Goal: Communication & Community: Ask a question

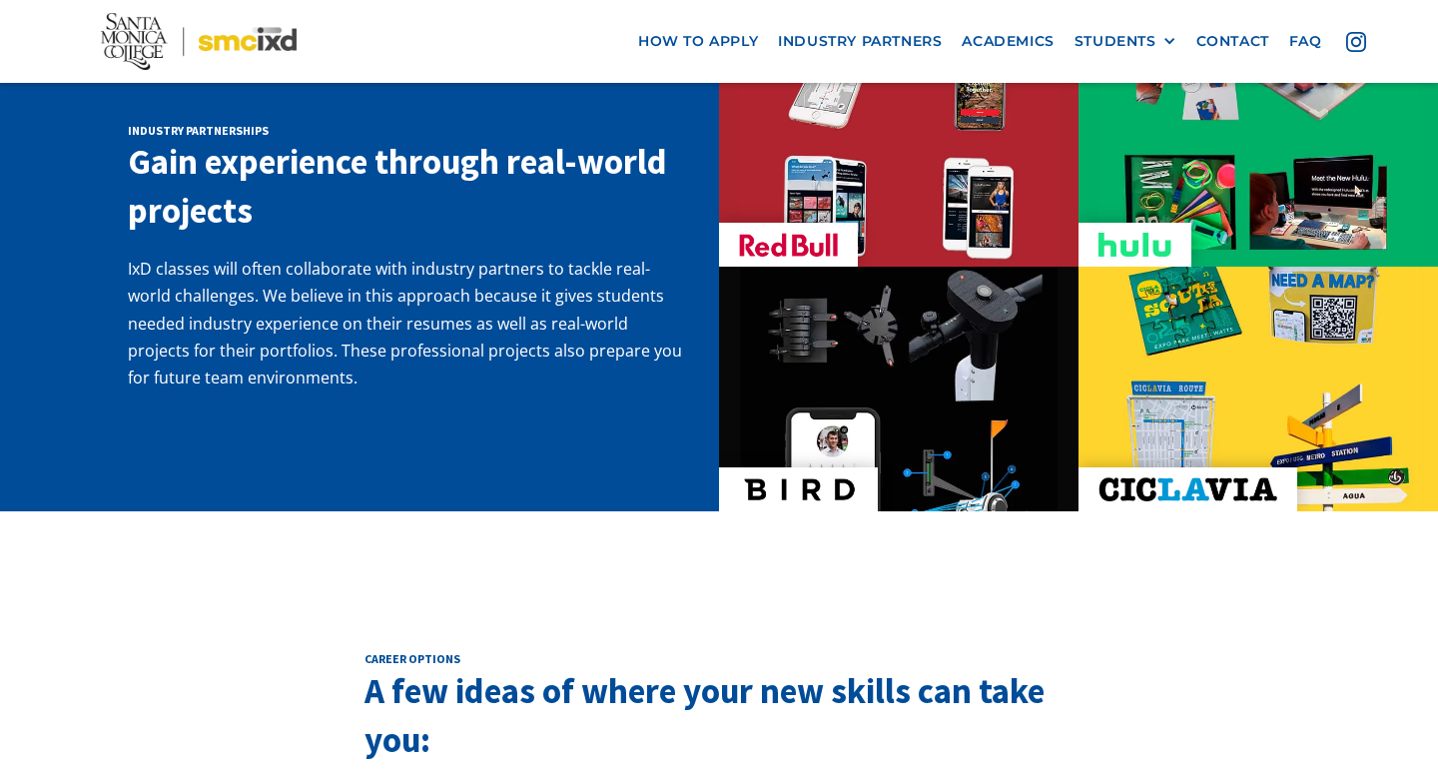
scroll to position [3430, 0]
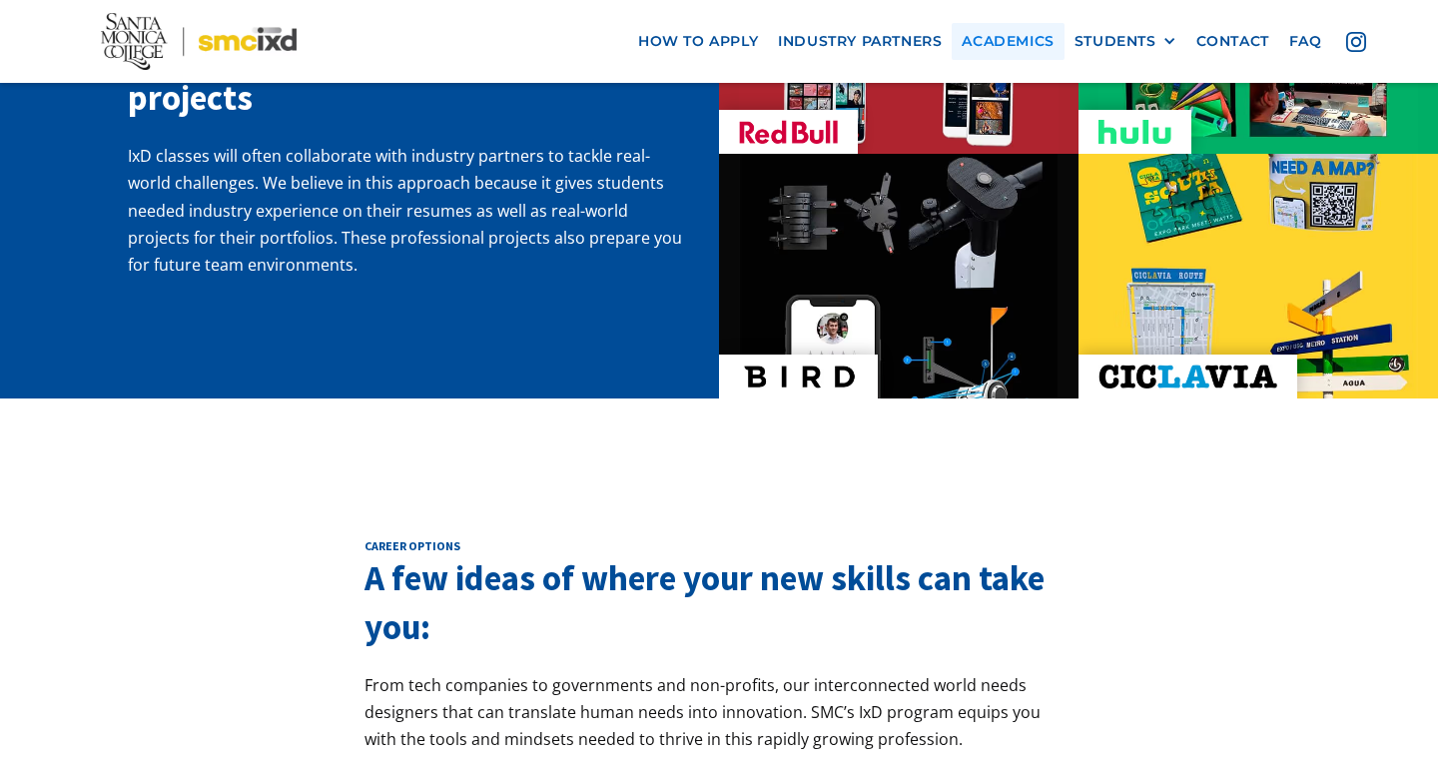
click at [1019, 42] on link "Academics" at bounding box center [1008, 41] width 112 height 37
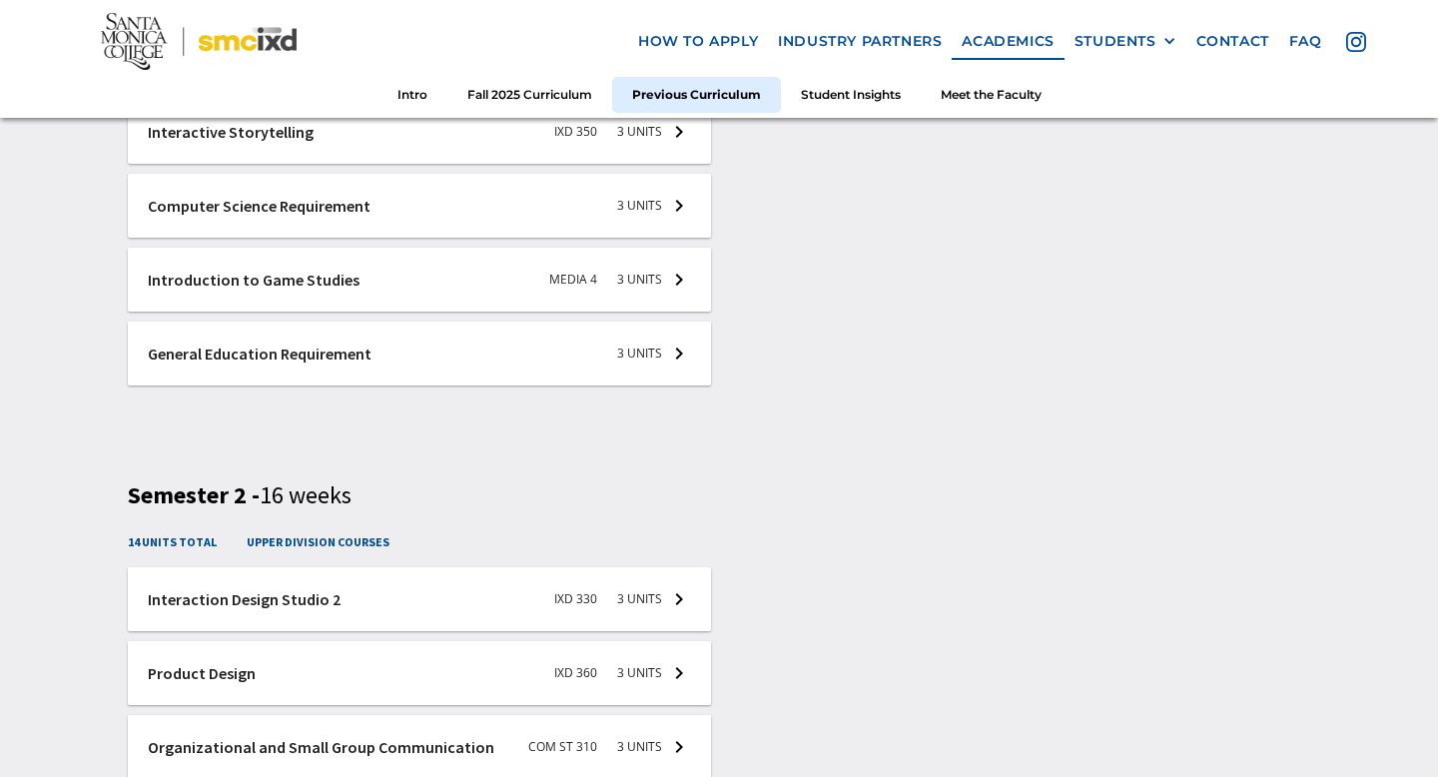
scroll to position [3111, 0]
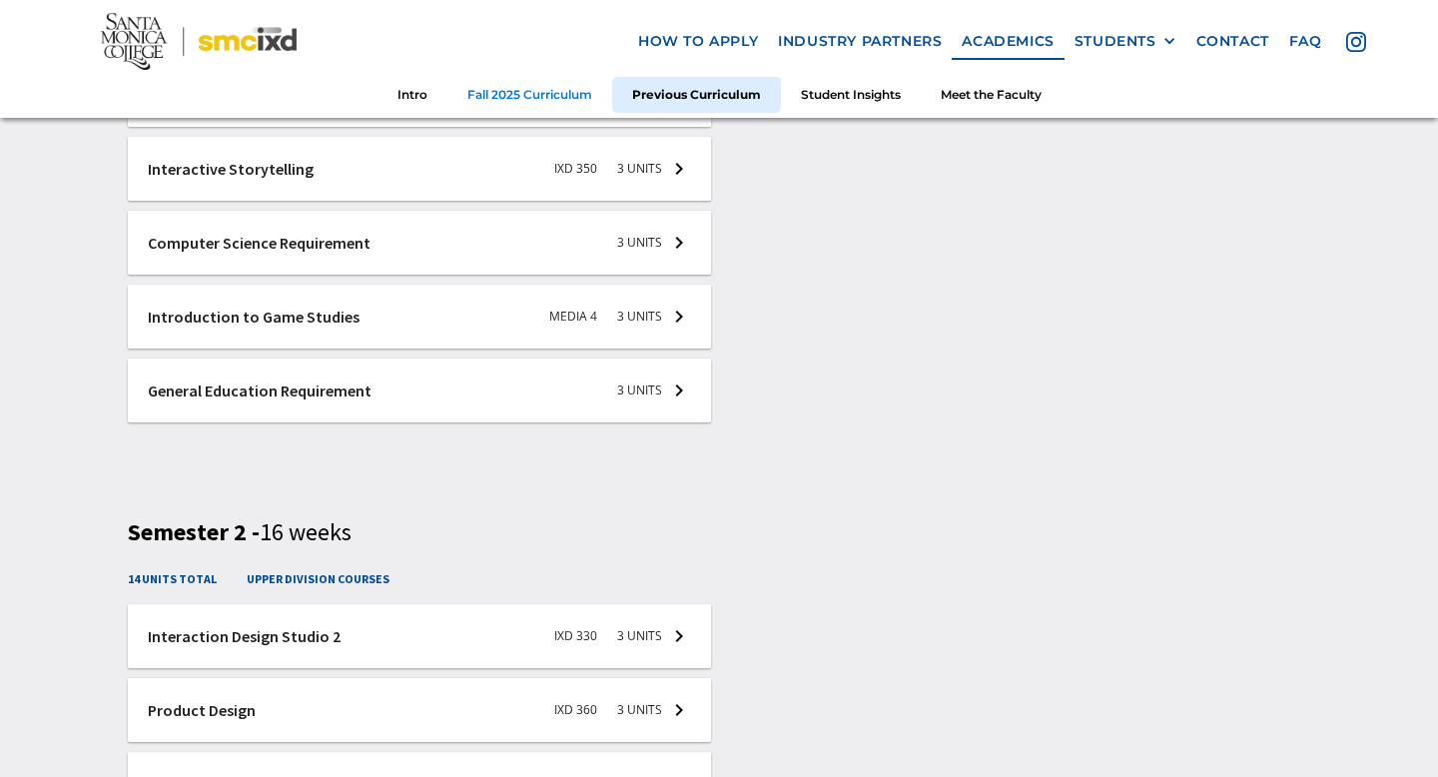
click at [506, 91] on link "Fall 2025 Curriculum" at bounding box center [529, 94] width 165 height 37
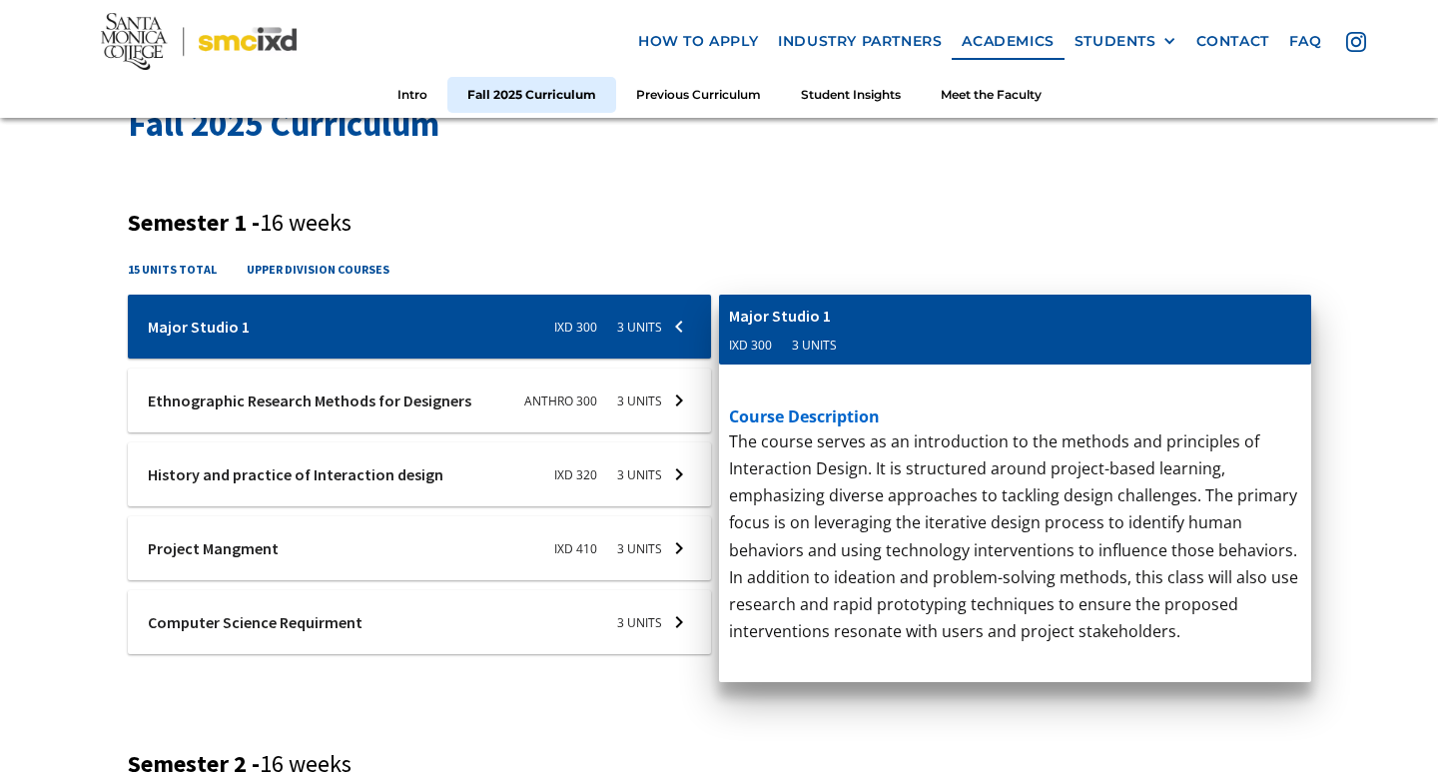
scroll to position [667, 0]
click at [901, 233] on h3 "Semester 1 - 16 weeks" at bounding box center [719, 223] width 1183 height 29
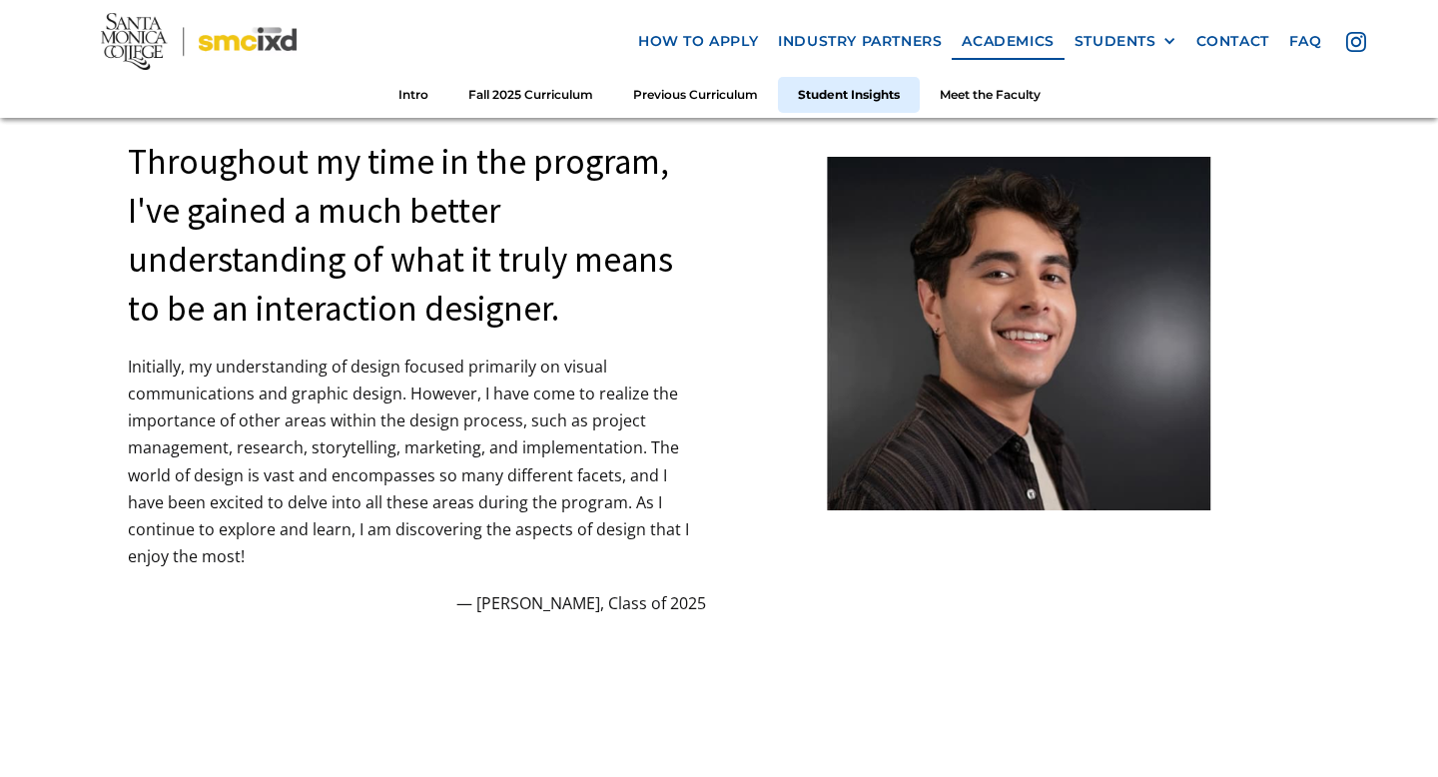
scroll to position [5398, 0]
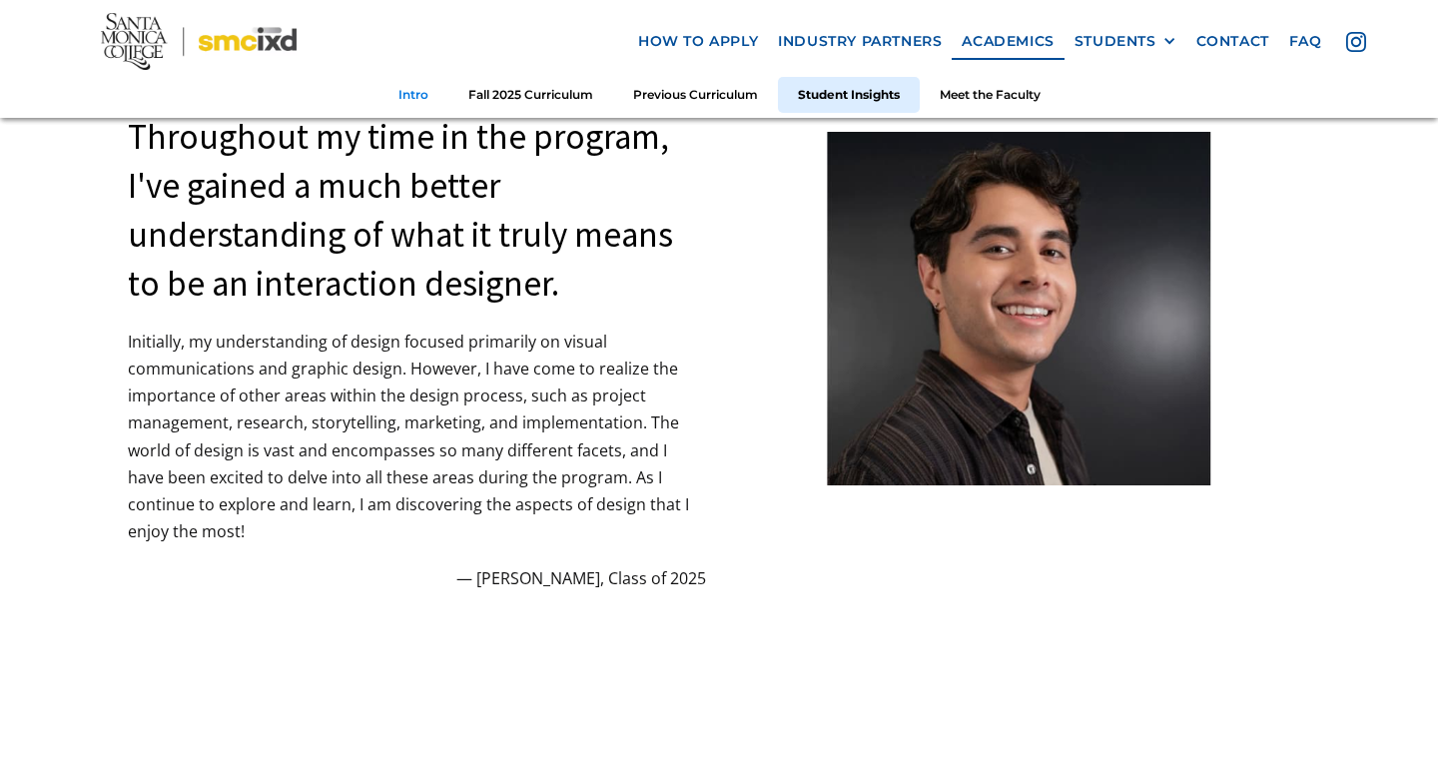
click at [413, 89] on link "Intro" at bounding box center [413, 94] width 70 height 37
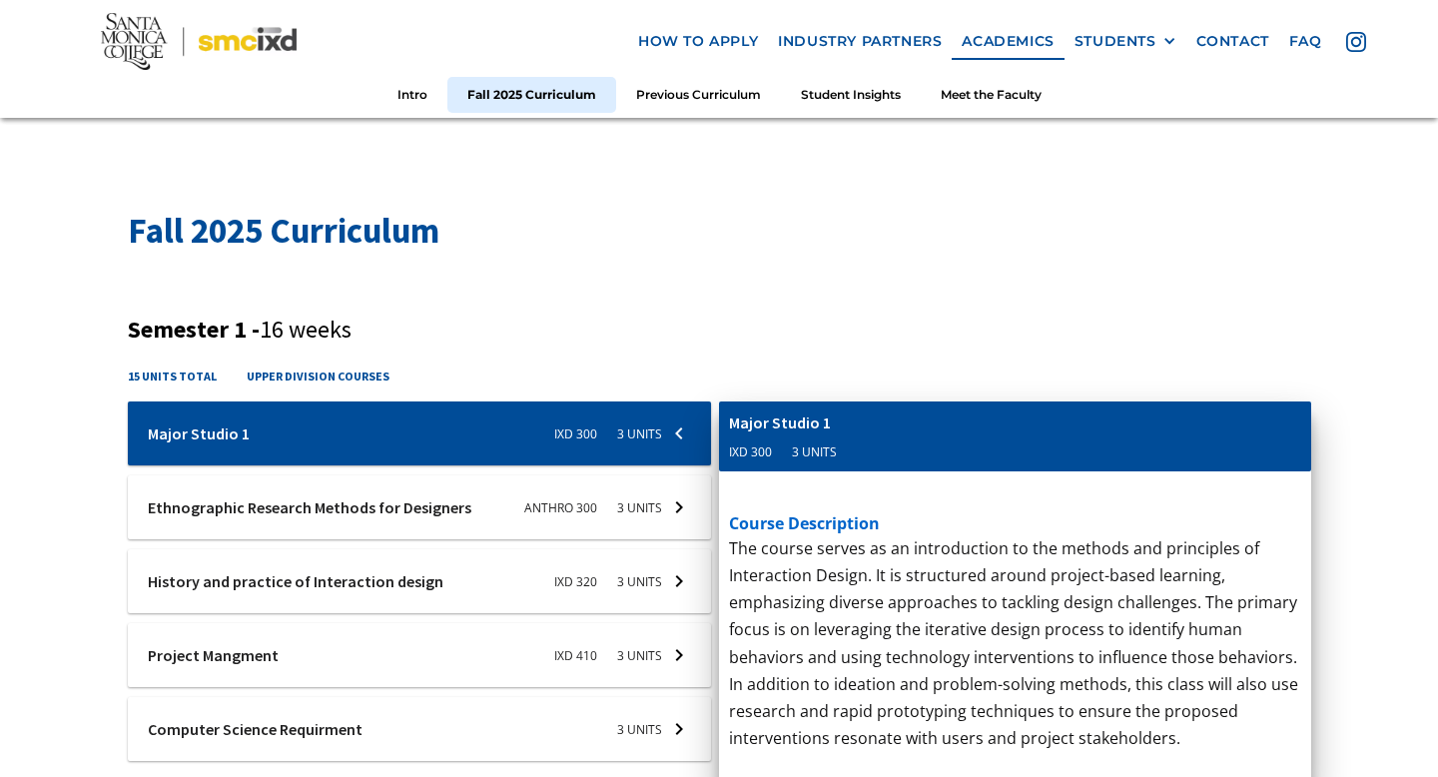
scroll to position [565, 0]
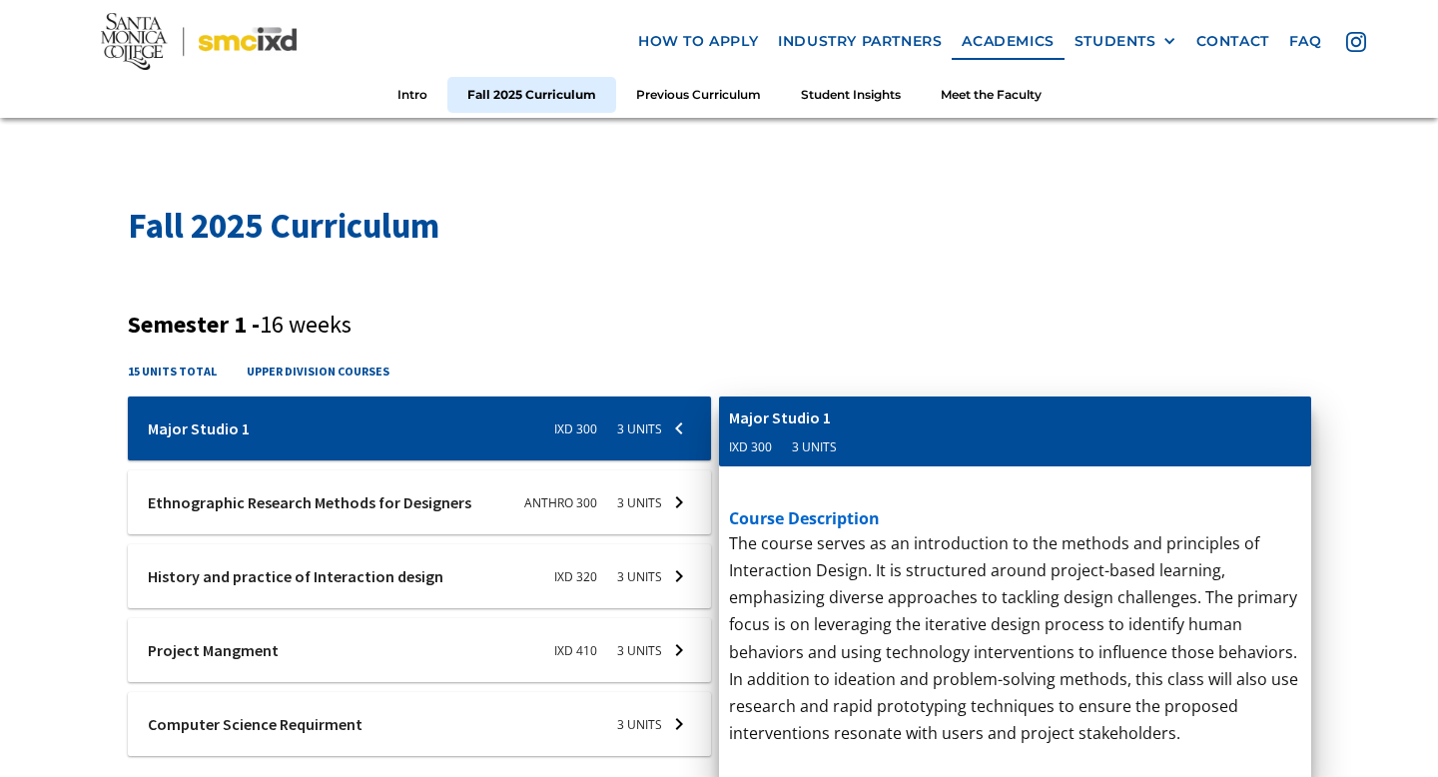
click at [785, 427] on div "Computer Science Requirment" at bounding box center [836, 417] width 215 height 22
click at [678, 447] on div at bounding box center [420, 428] width 584 height 64
click at [678, 443] on div at bounding box center [420, 428] width 584 height 64
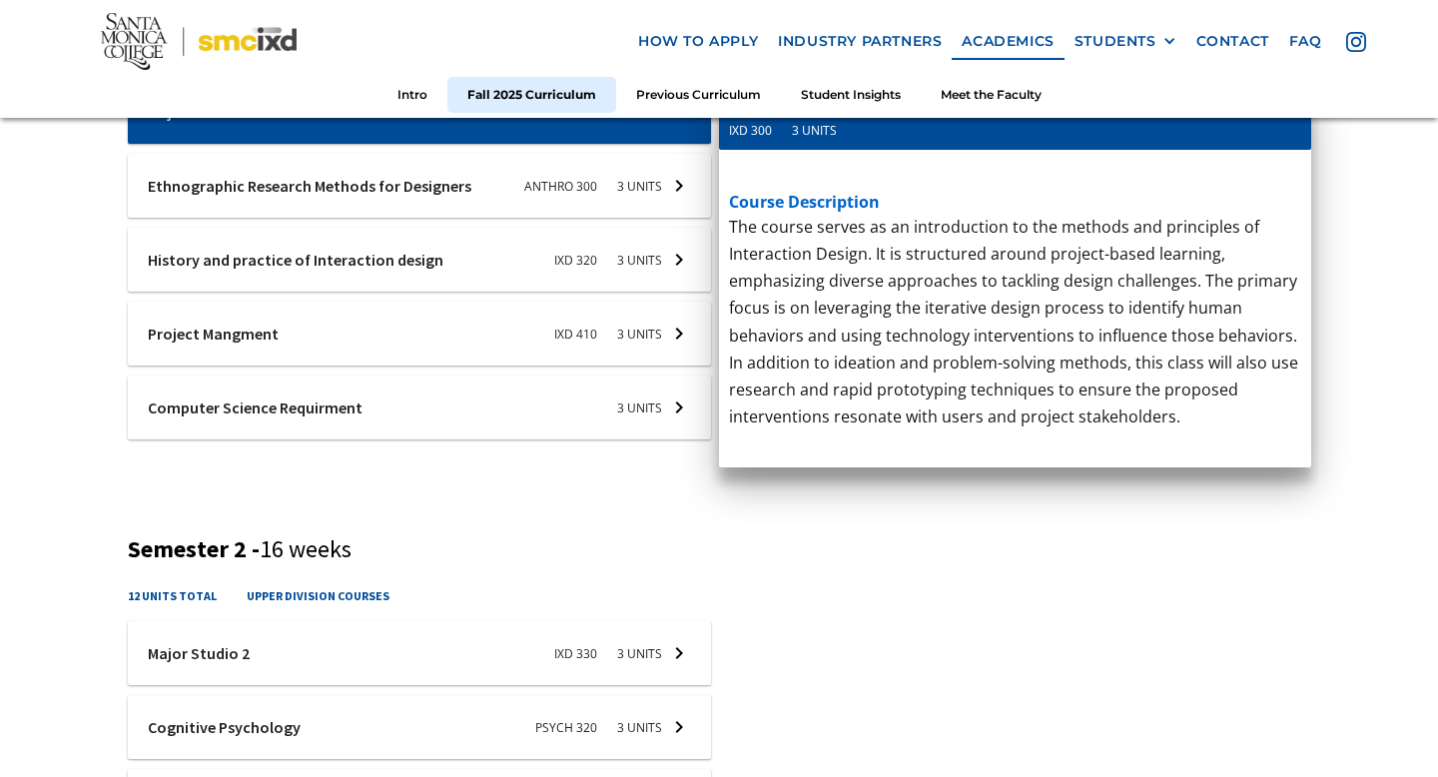
scroll to position [885, 0]
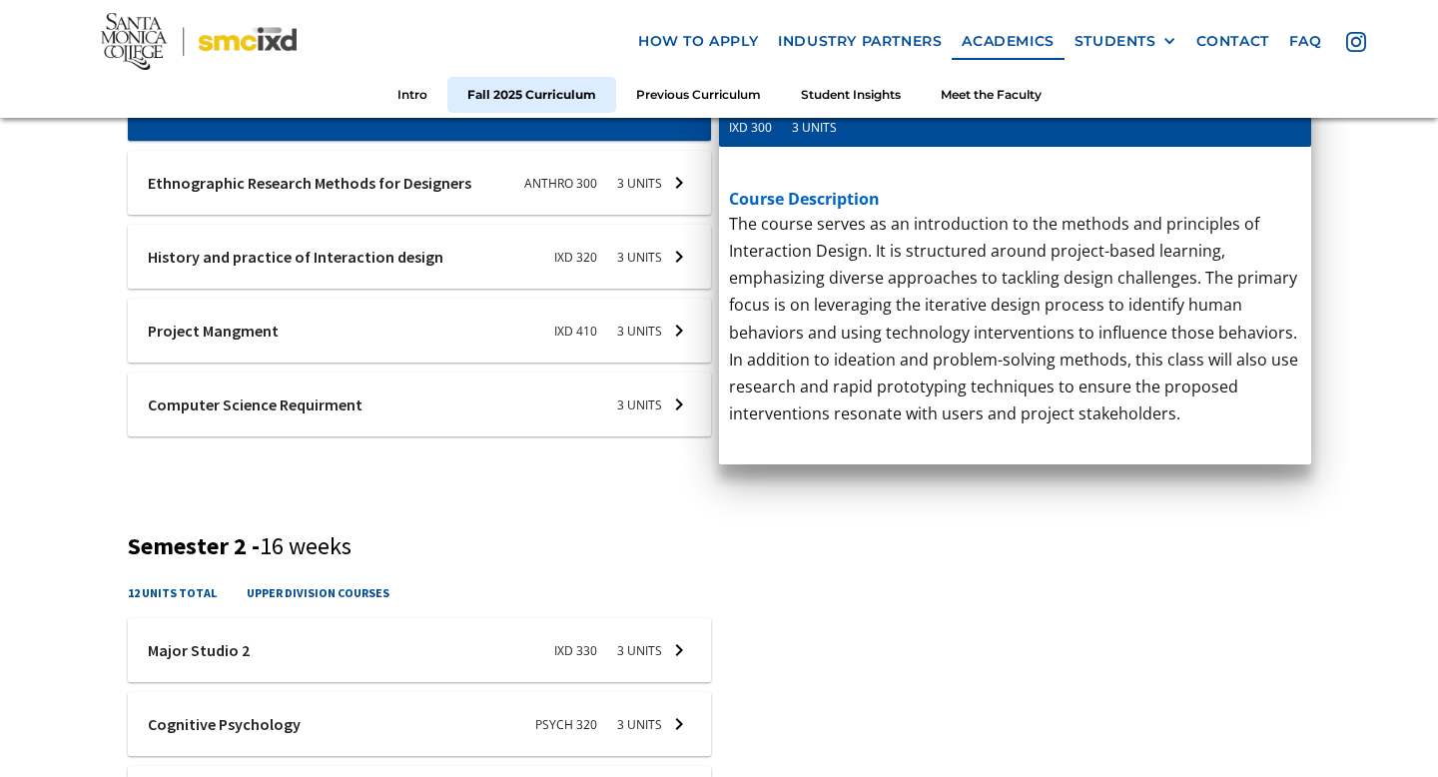
click at [627, 141] on div at bounding box center [420, 109] width 584 height 64
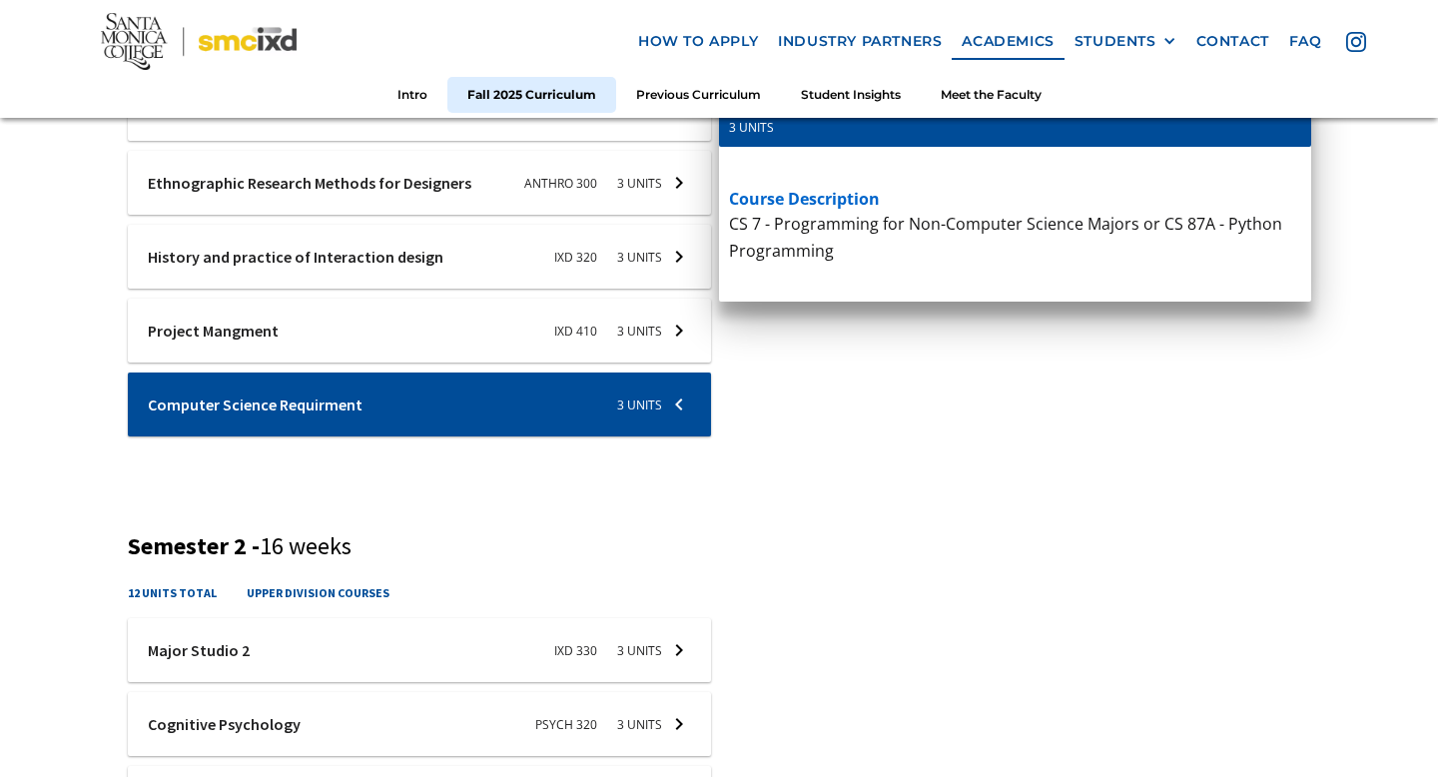
click at [627, 141] on div at bounding box center [420, 109] width 584 height 64
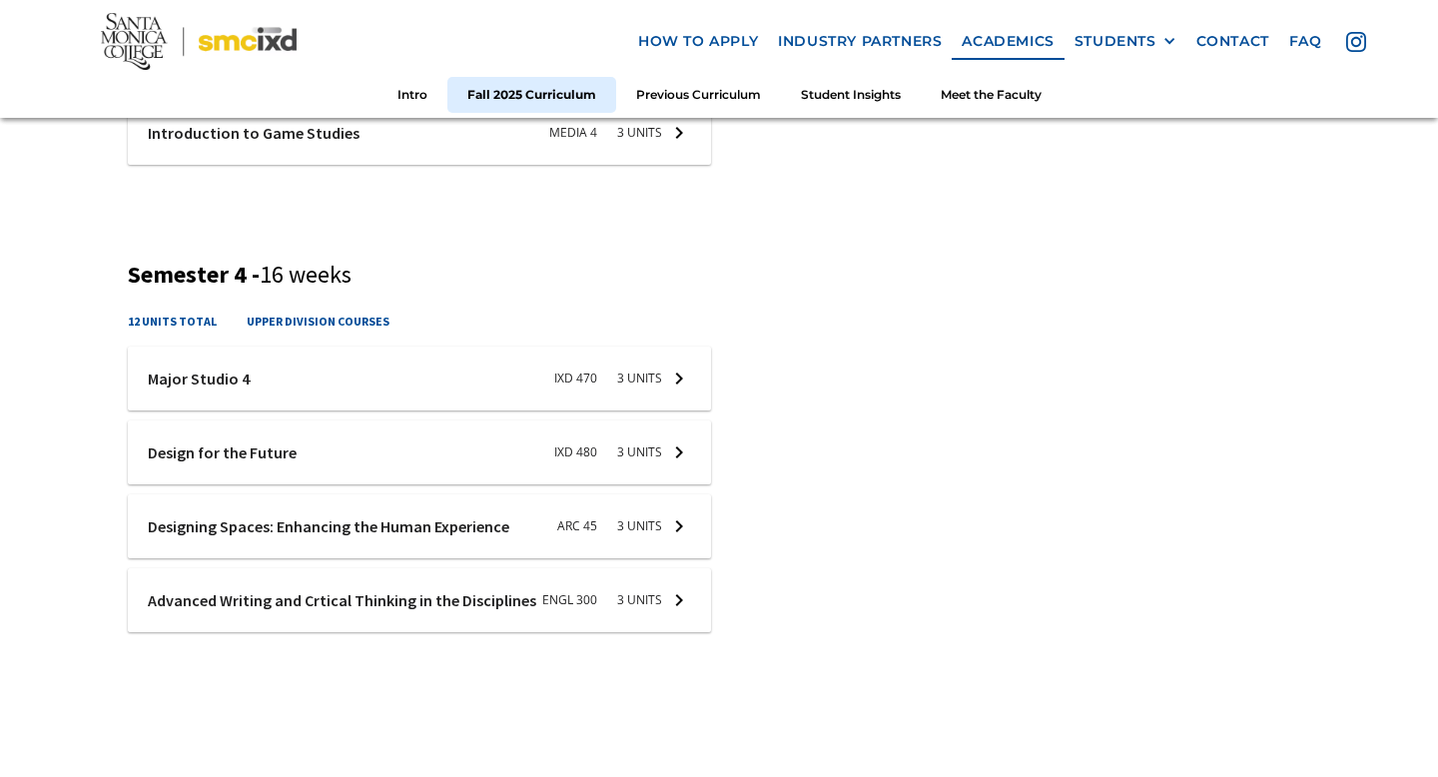
scroll to position [2110, 0]
click at [1227, 45] on link "contact" at bounding box center [1232, 41] width 93 height 37
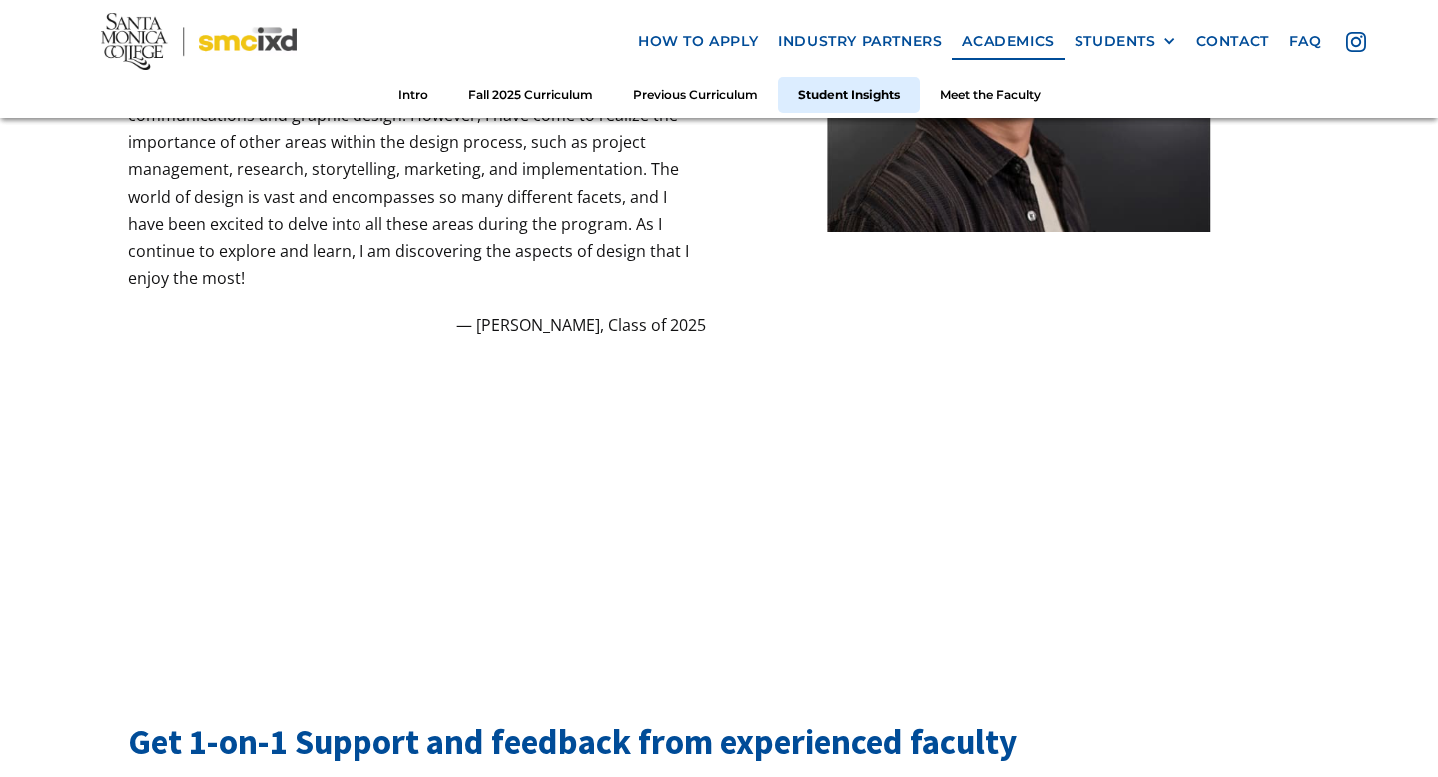
scroll to position [5427, 0]
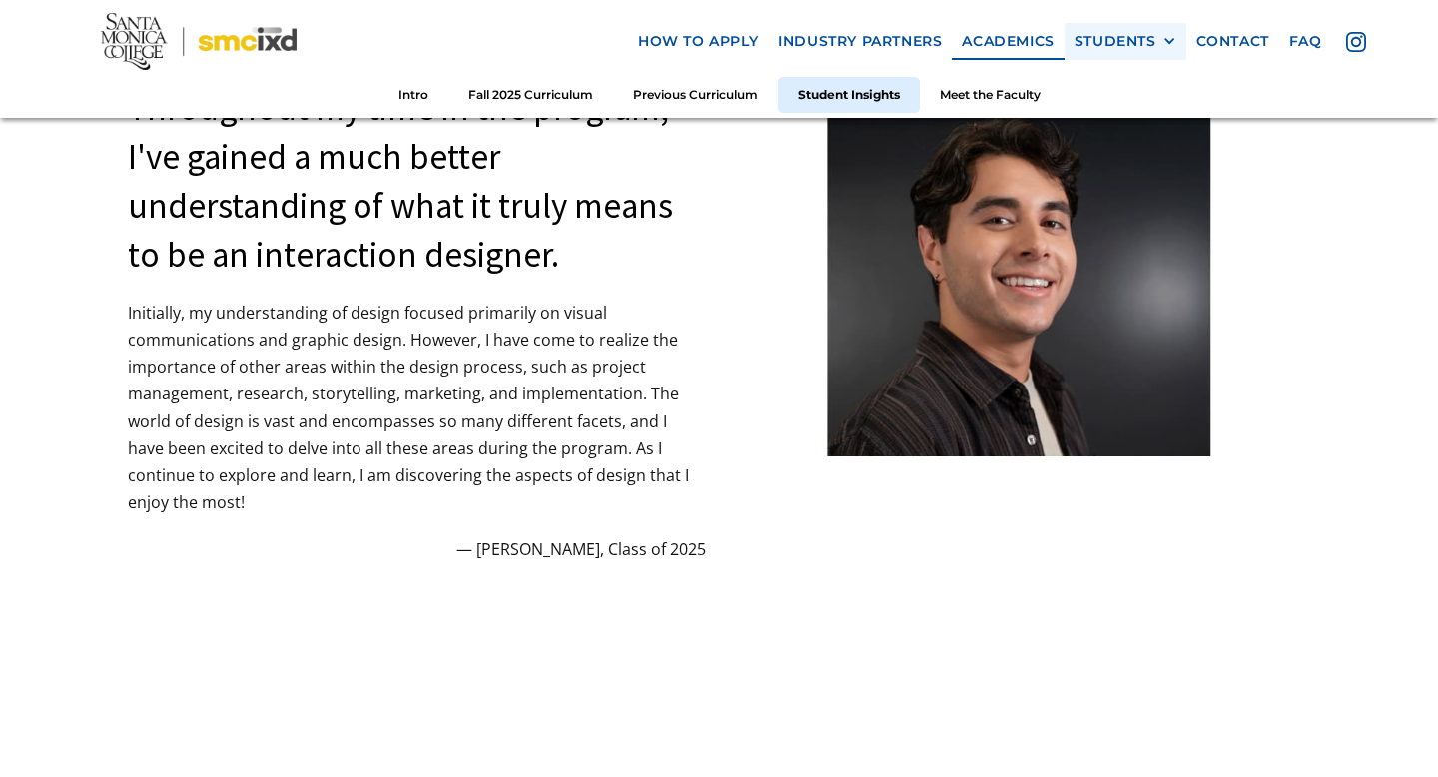
click at [1151, 37] on div "STUDENTS" at bounding box center [1115, 41] width 82 height 17
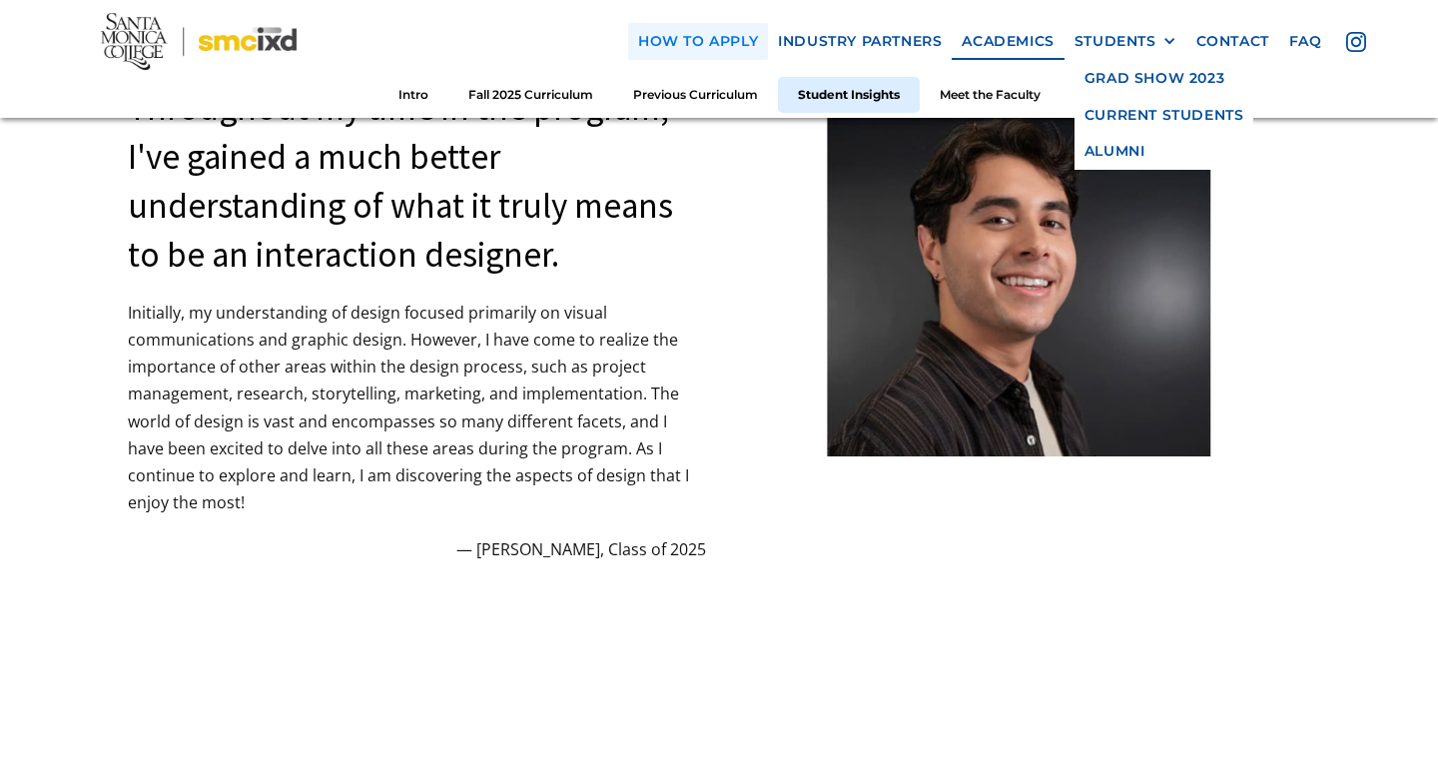
click at [662, 41] on link "how to apply" at bounding box center [698, 41] width 140 height 37
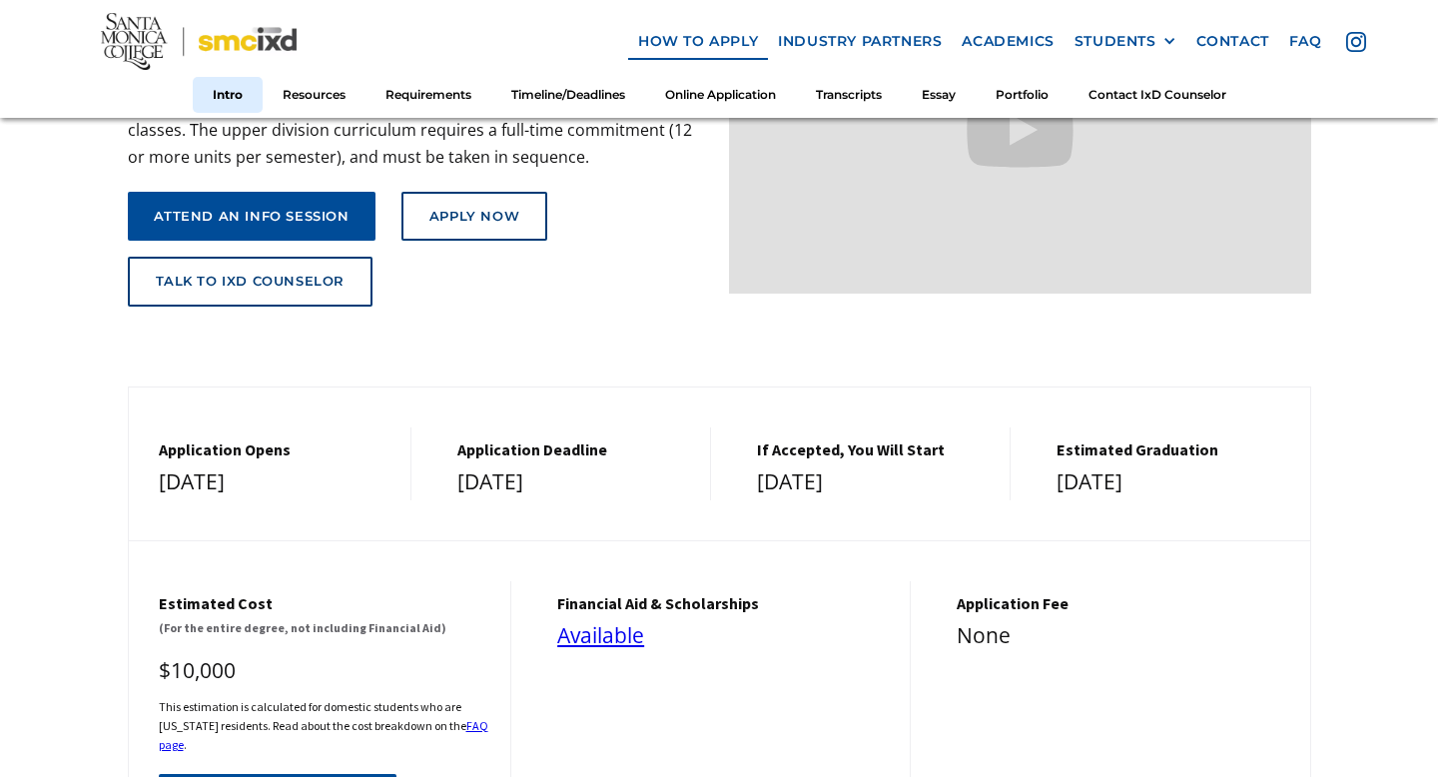
scroll to position [421, 0]
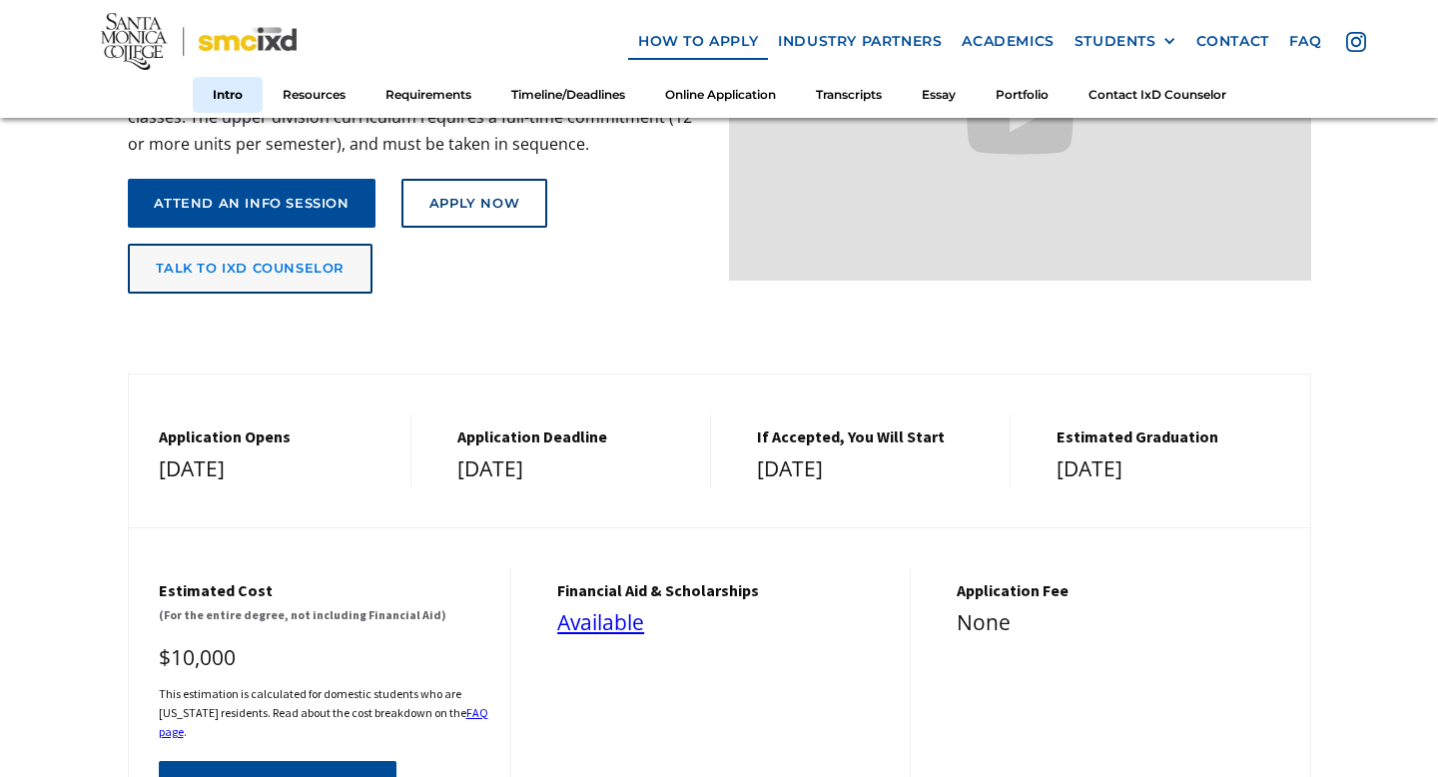
click at [287, 261] on div "talk to ixd counselor" at bounding box center [251, 269] width 190 height 16
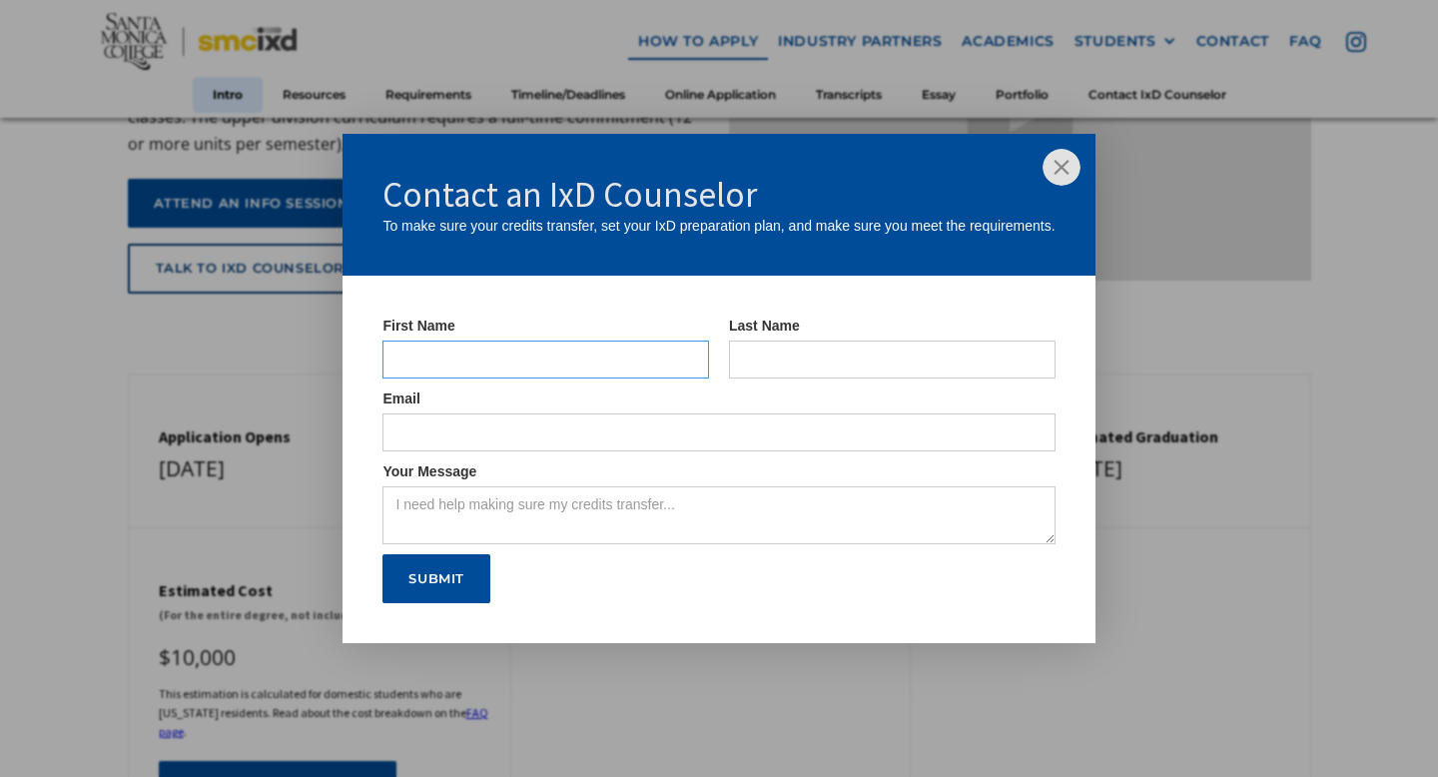
click at [488, 361] on input "IxD Counselor Form" at bounding box center [545, 359] width 327 height 38
type input "[PERSON_NAME]"
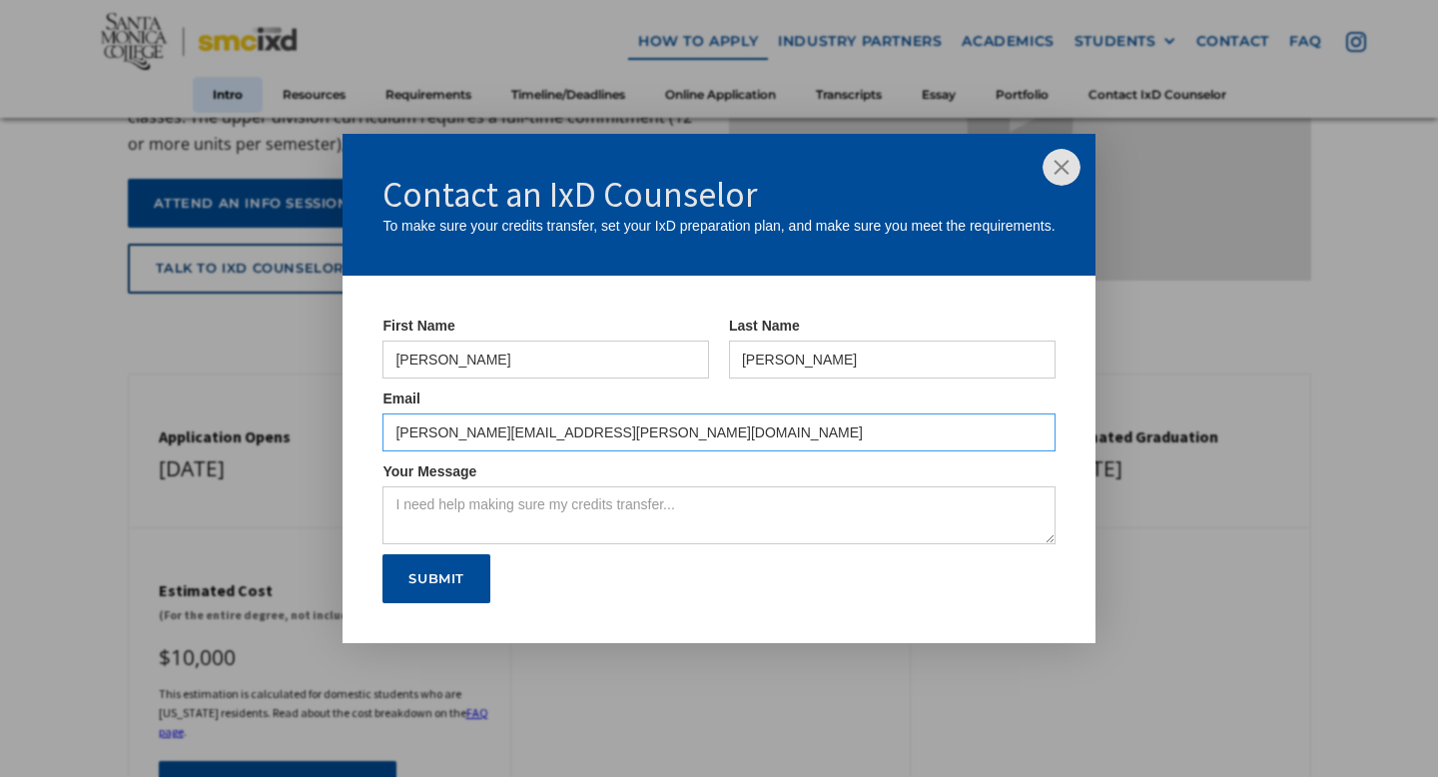
click at [455, 428] on input "[PERSON_NAME][EMAIL_ADDRESS][PERSON_NAME][DOMAIN_NAME]" at bounding box center [718, 432] width 672 height 38
type input "[EMAIL_ADDRESS][DOMAIN_NAME]"
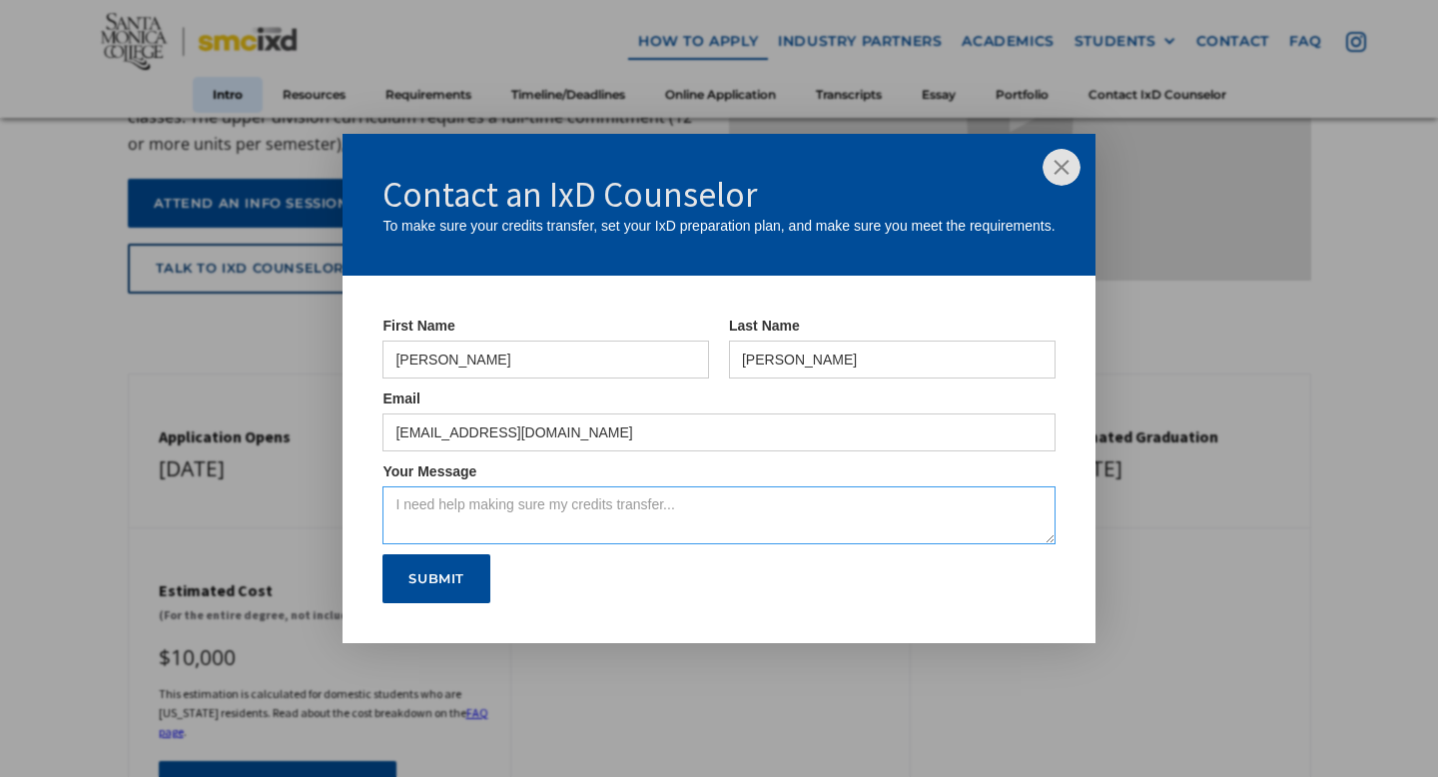
click at [466, 503] on textarea "Your Message" at bounding box center [718, 515] width 672 height 58
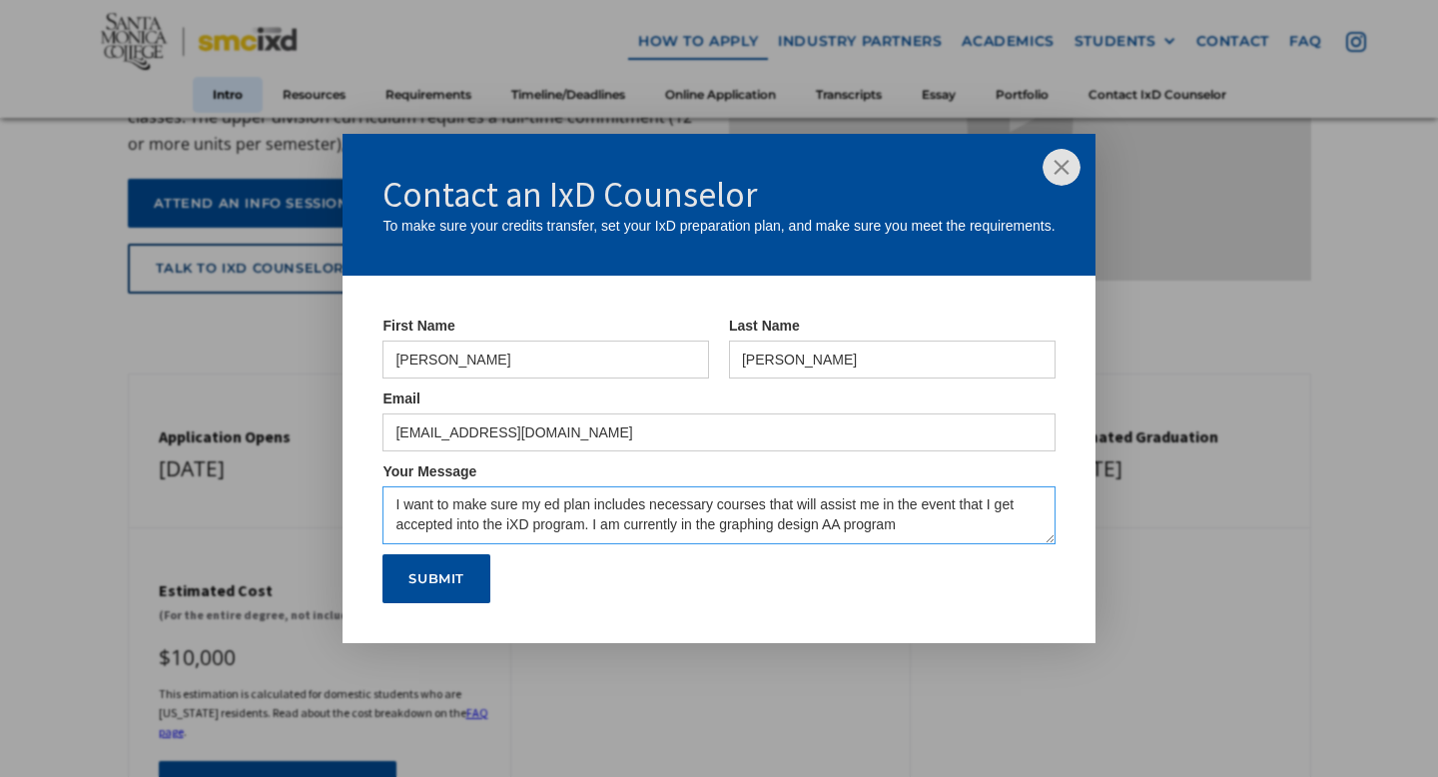
click at [691, 530] on textarea "I want to make sure my ed plan includes necessary courses that will assist me i…" at bounding box center [718, 515] width 672 height 58
click at [901, 532] on textarea "I want to make sure my ed plan includes necessary courses that will assist me i…" at bounding box center [718, 515] width 672 height 58
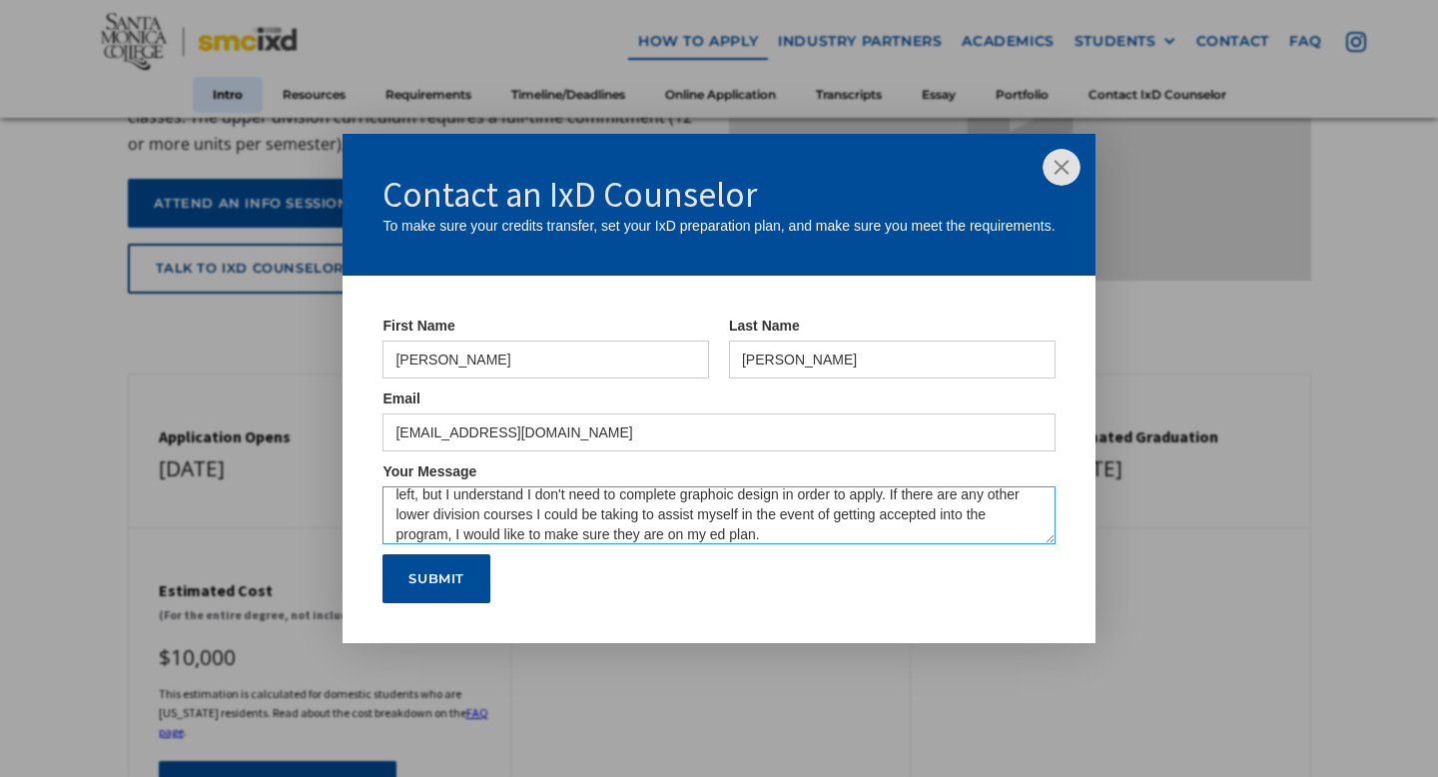
scroll to position [0, 0]
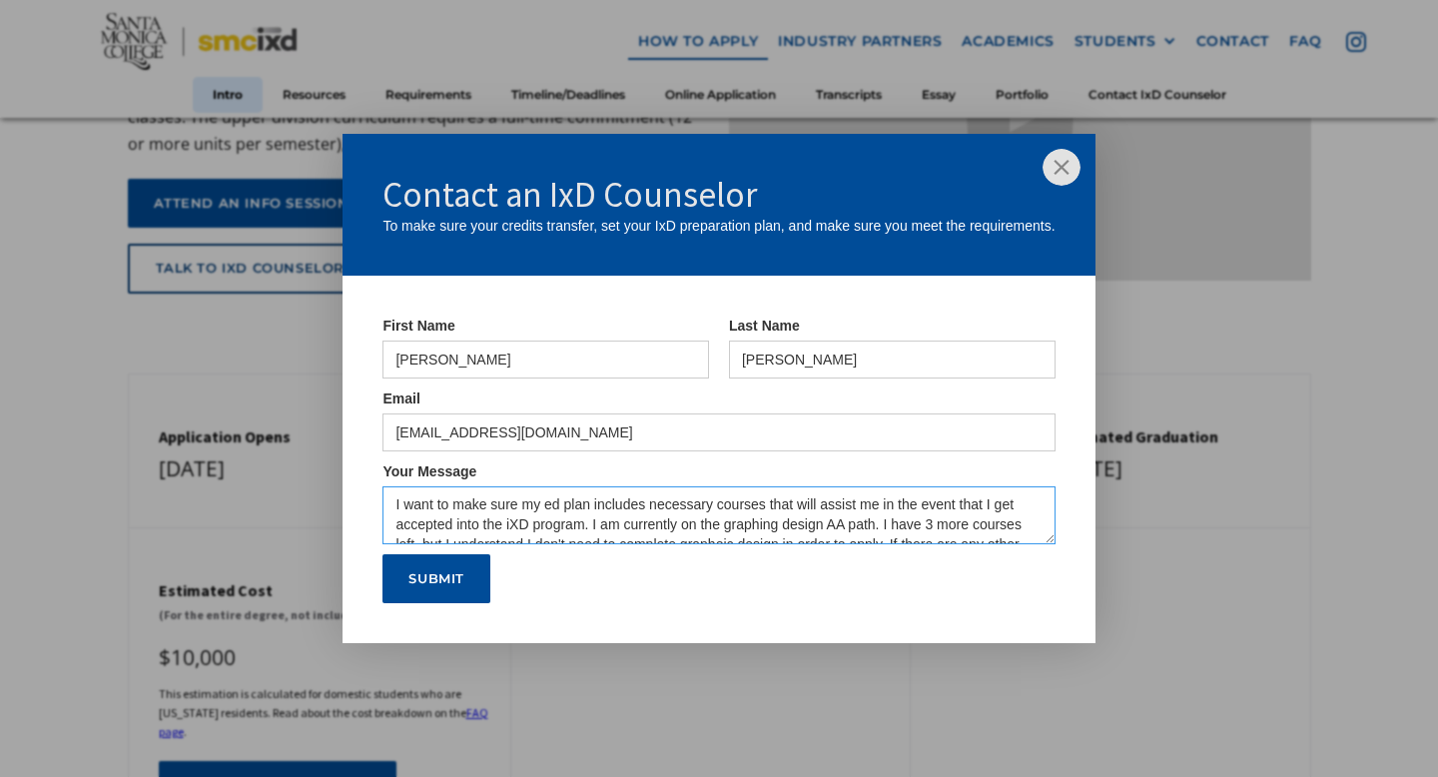
click at [396, 503] on textarea "I want to make sure my ed plan includes necessary courses that will assist me i…" at bounding box center [718, 515] width 672 height 58
click at [482, 507] on textarea "Hello, my namguie is [PERSON_NAME], and I am seeking I want to make sure my ed …" at bounding box center [718, 515] width 672 height 58
click at [647, 511] on textarea "Hello, my name is [PERSON_NAME], and I am seeking I want to make sure my ed pla…" at bounding box center [718, 515] width 672 height 58
drag, startPoint x: 970, startPoint y: 505, endPoint x: 1032, endPoint y: 508, distance: 63.0
click at [1032, 508] on textarea "Hello, my name is [PERSON_NAME], and I am seeking guidance. I want to make sure…" at bounding box center [718, 515] width 672 height 58
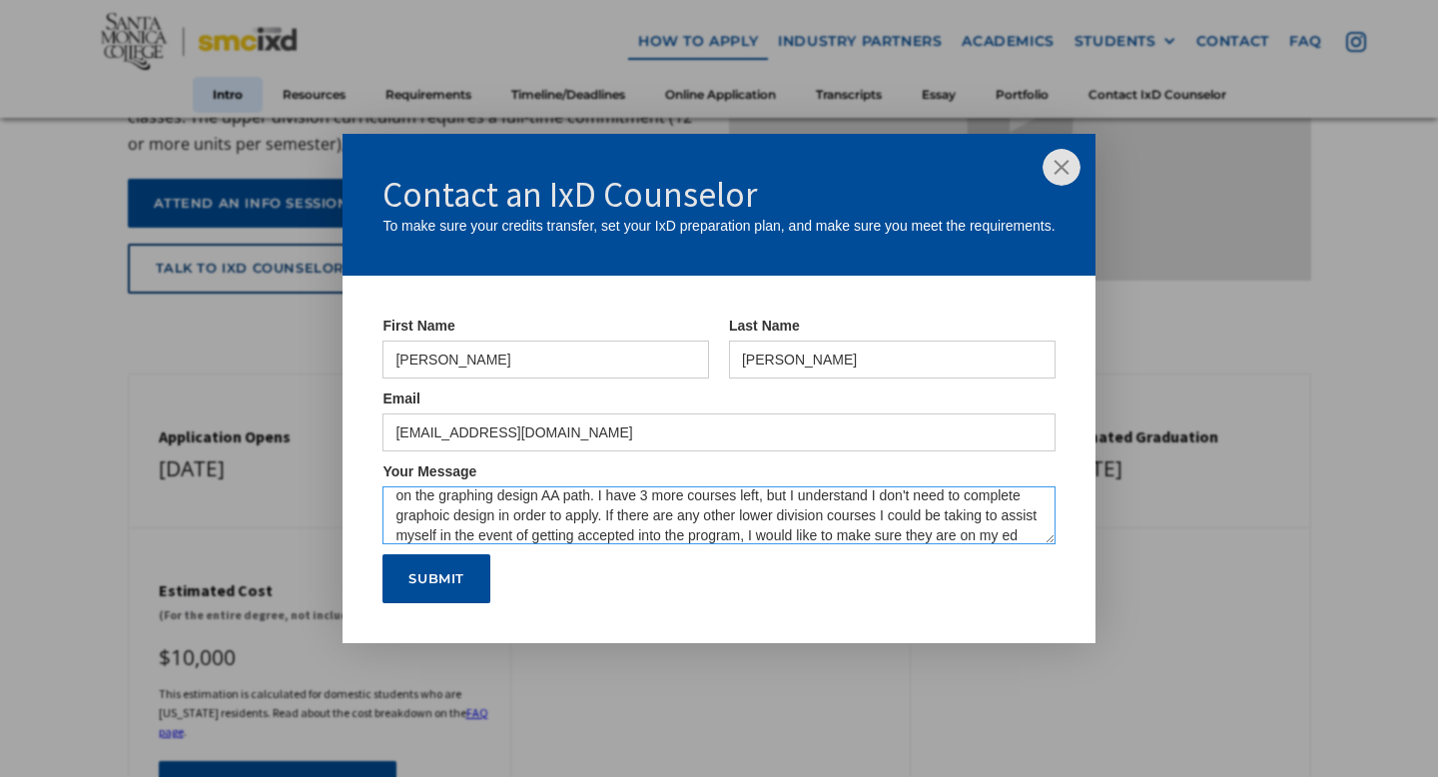
scroll to position [50, 0]
click at [964, 499] on textarea "Hello, my name is [PERSON_NAME], and I am seeking guidance. I want to make sure…" at bounding box center [718, 515] width 672 height 58
click at [946, 534] on textarea "Hello, my name is [PERSON_NAME], and I am seeking guidance. I want to make sure…" at bounding box center [718, 515] width 672 height 58
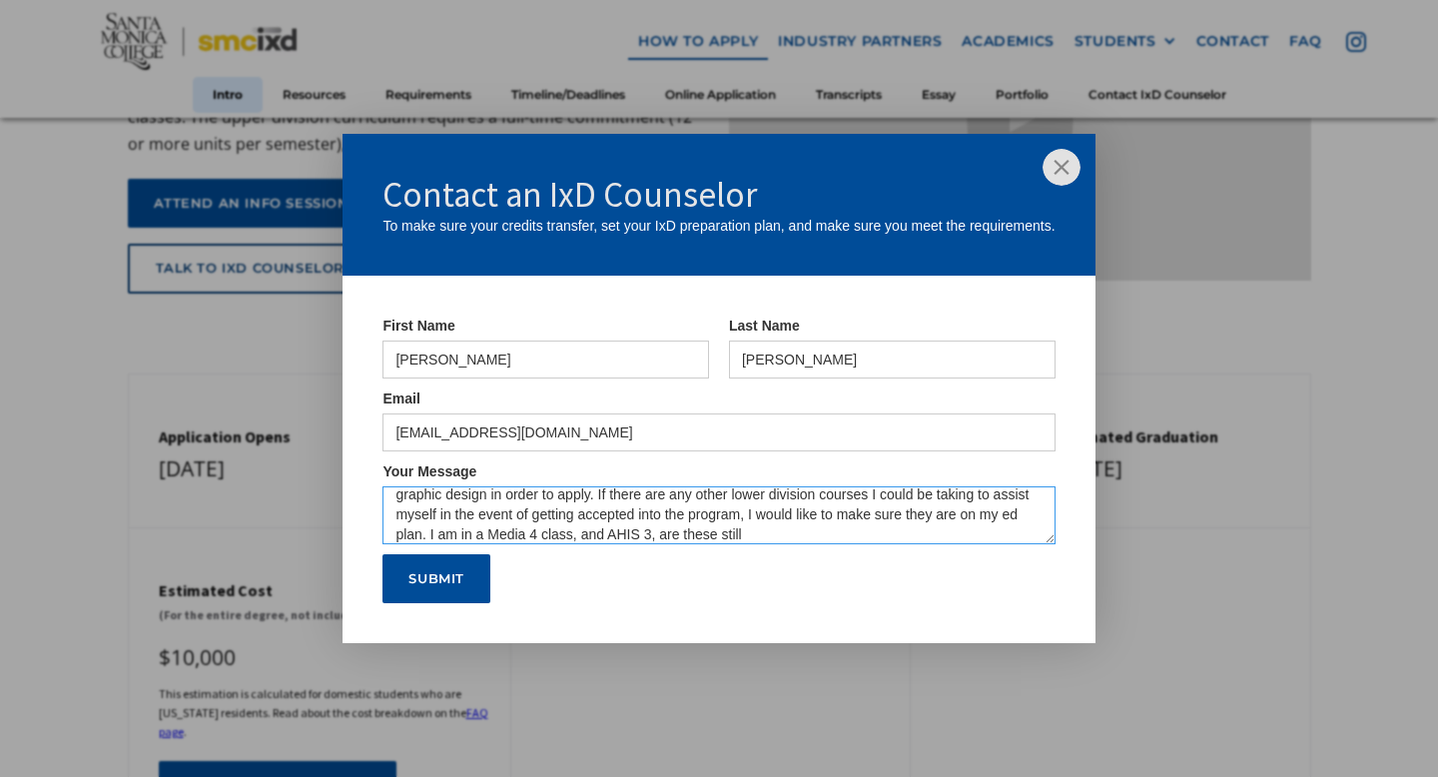
click at [961, 519] on textarea "Hello, my name is [PERSON_NAME], and I am seeking guidance. I want to make sure…" at bounding box center [718, 515] width 672 height 58
click at [403, 533] on textarea "Hello, my name is [PERSON_NAME], and I am seeking guidance. I want to make sure…" at bounding box center [718, 515] width 672 height 58
click at [479, 537] on textarea "Hello, my name is [PERSON_NAME], and I am seeking guidance. I want to make sure…" at bounding box center [718, 515] width 672 height 58
click at [532, 535] on textarea "Hello, my name is [PERSON_NAME], and I am seeking guidance. I want to make sure…" at bounding box center [718, 515] width 672 height 58
click at [751, 538] on textarea "Hello, my name is [PERSON_NAME], and I am seeking guidance. I want to make sure…" at bounding box center [718, 515] width 672 height 58
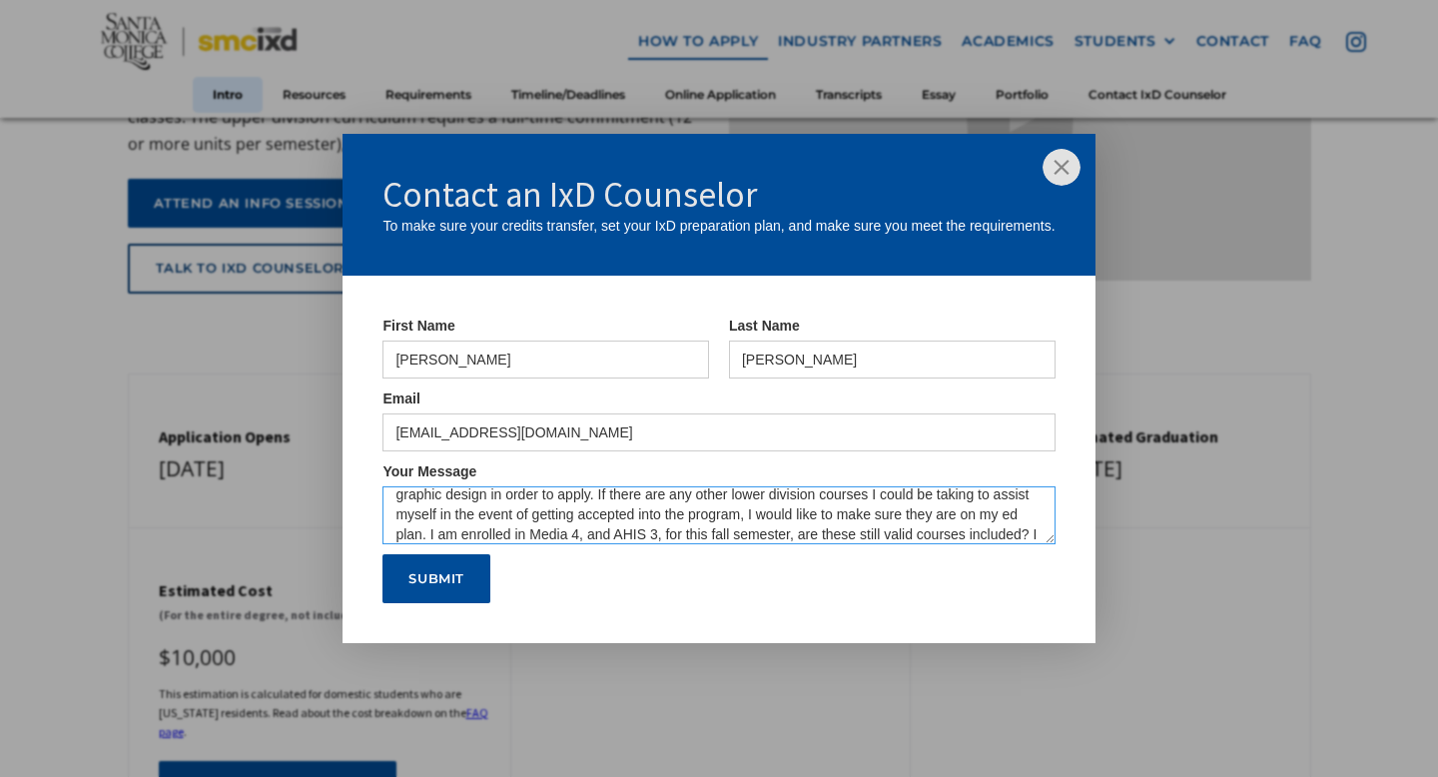
scroll to position [90, 0]
type textarea "Hello, my name is [PERSON_NAME], and I am seeking guidance. I want to make sure…"
click at [436, 580] on input "Submit" at bounding box center [436, 579] width 108 height 50
type input "Please wait..."
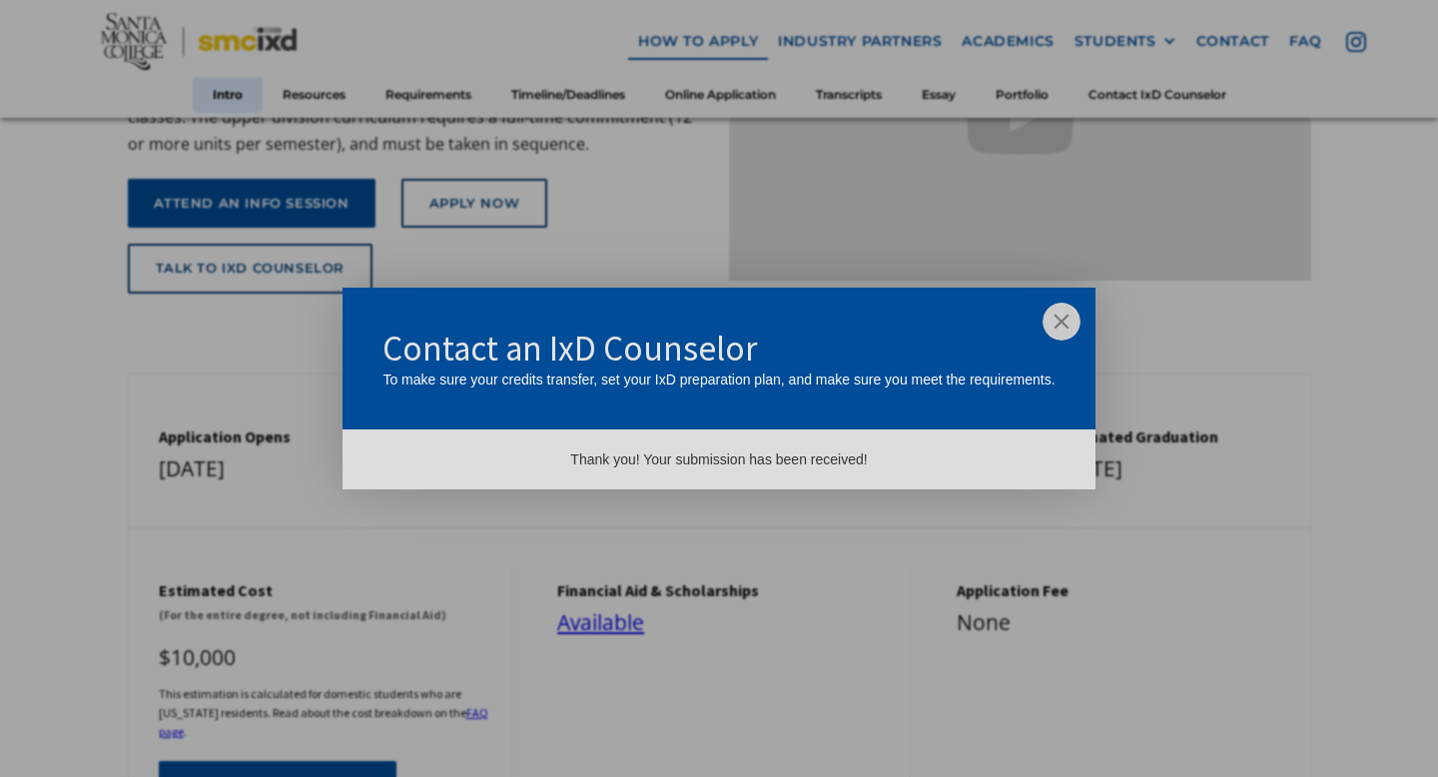
click at [1056, 326] on img at bounding box center [1061, 322] width 38 height 38
